Goal: Navigation & Orientation: Find specific page/section

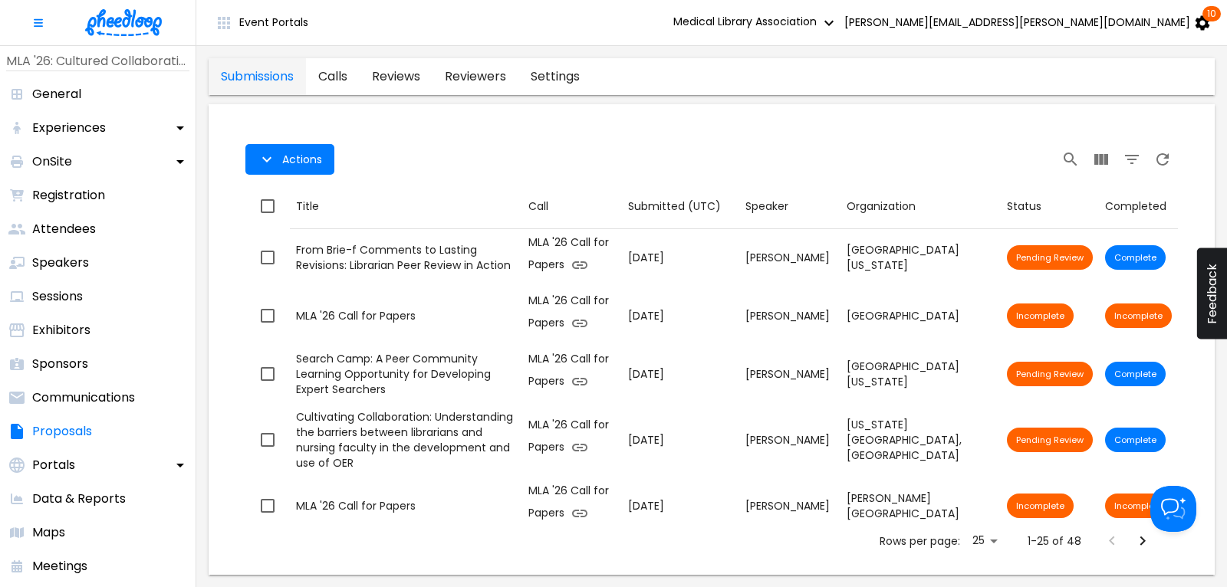
click at [131, 29] on img at bounding box center [123, 22] width 77 height 27
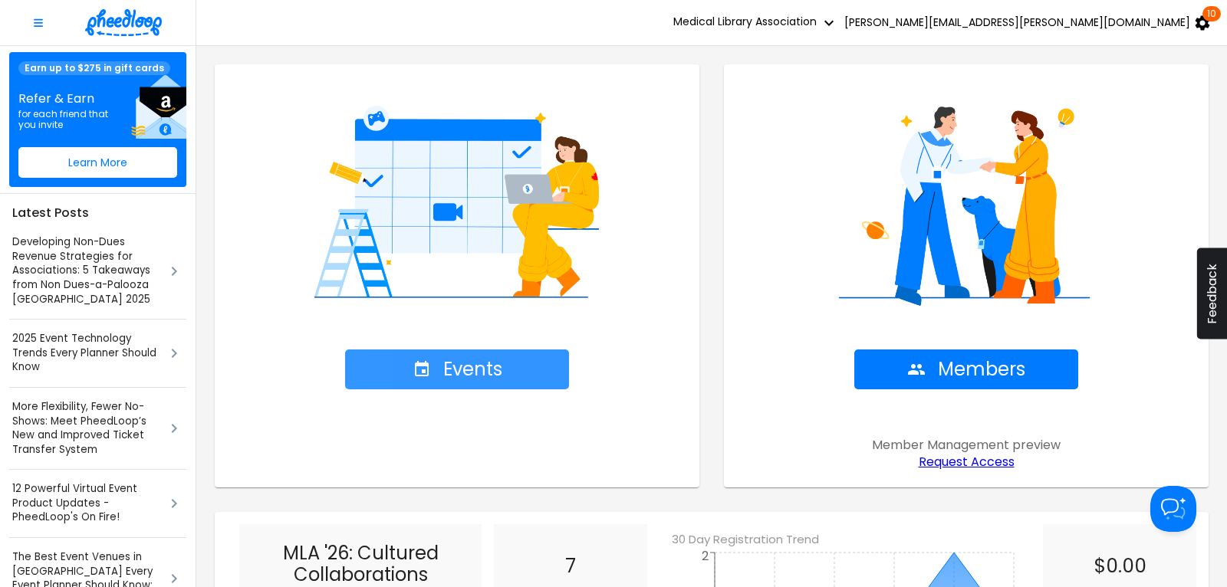
click at [479, 367] on span "Events" at bounding box center [457, 369] width 90 height 21
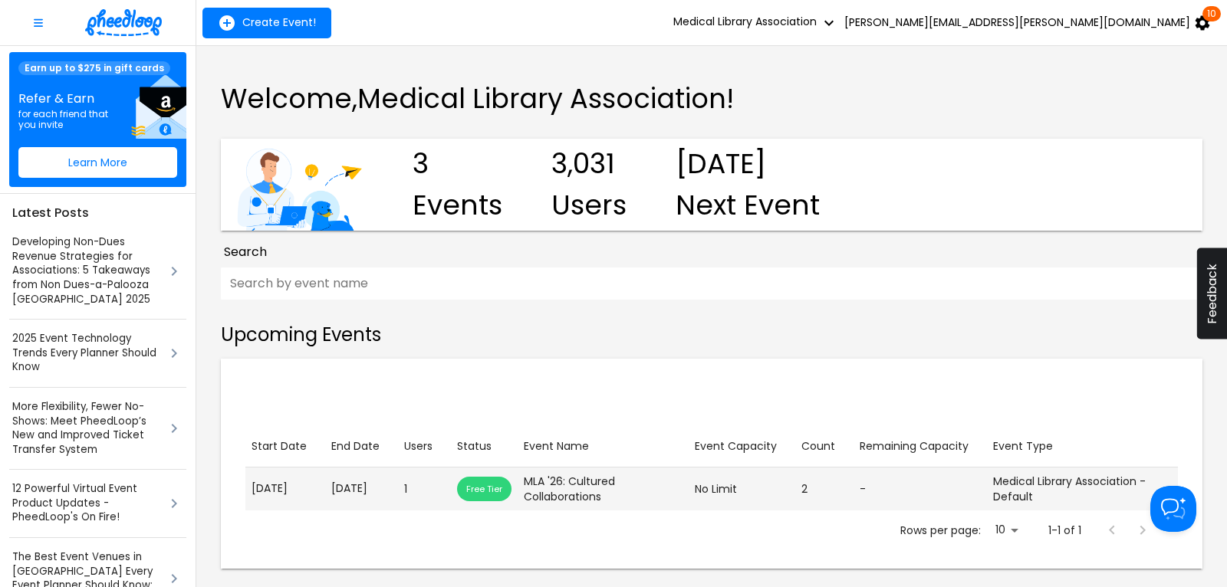
click at [351, 494] on p "[DATE]" at bounding box center [361, 489] width 61 height 16
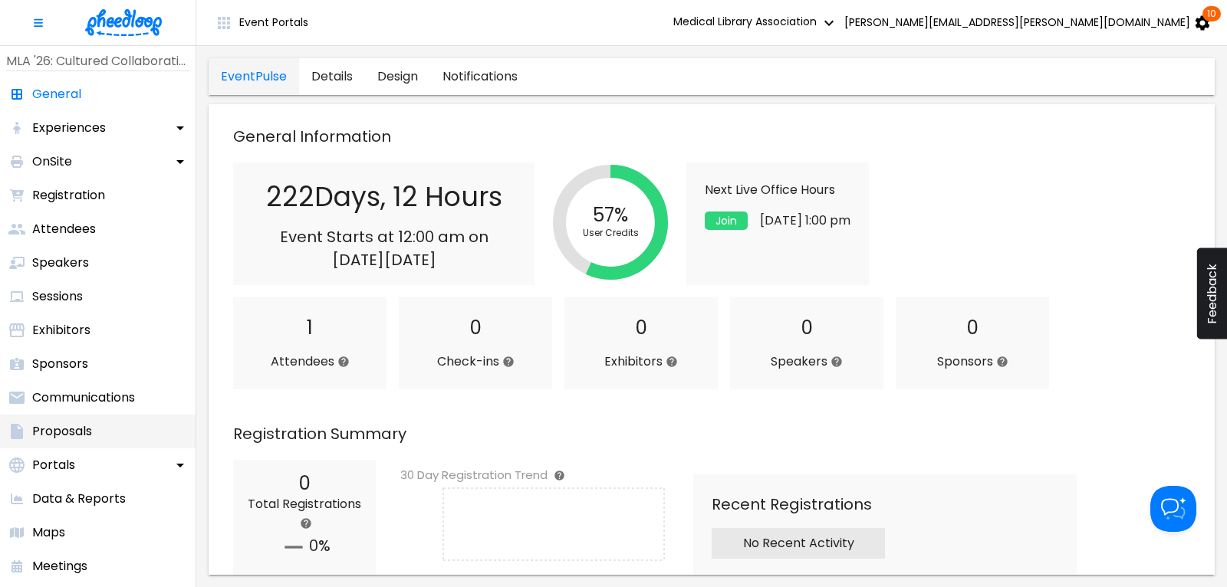
click at [75, 422] on li "Proposals" at bounding box center [97, 432] width 195 height 34
